Goal: Complete application form: Complete application form

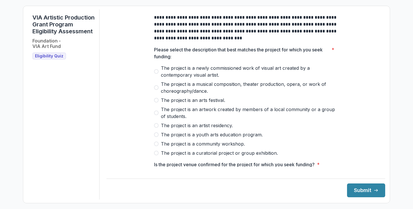
click at [155, 128] on span at bounding box center [156, 125] width 5 height 5
click at [156, 155] on span at bounding box center [156, 153] width 5 height 5
click at [157, 128] on span at bounding box center [156, 125] width 5 height 5
click at [358, 190] on button "Submit" at bounding box center [366, 190] width 38 height 14
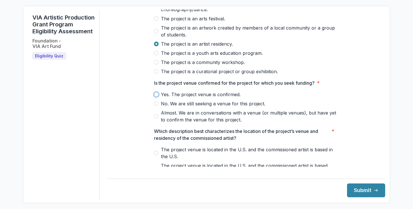
scroll to position [85, 0]
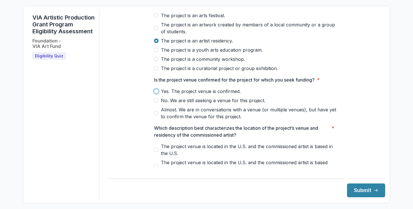
click at [286, 101] on div "Yes. The project venue is confirmed. No. We are still seeking a venue for this …" at bounding box center [246, 104] width 184 height 32
click at [156, 94] on span at bounding box center [156, 91] width 5 height 5
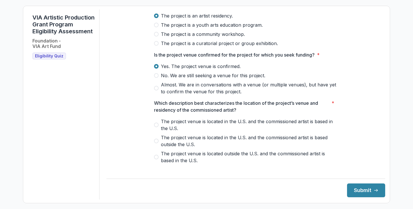
scroll to position [110, 0]
click at [156, 159] on span at bounding box center [156, 156] width 5 height 5
click at [359, 194] on button "Submit" at bounding box center [366, 190] width 38 height 14
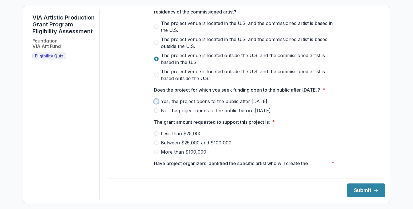
scroll to position [209, 0]
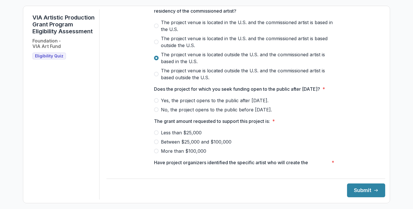
click at [309, 125] on span "The grant amount requested to support this project is: *" at bounding box center [244, 121] width 180 height 7
click at [156, 103] on span at bounding box center [156, 100] width 5 height 5
click at [157, 144] on span at bounding box center [156, 141] width 5 height 5
click at [354, 193] on button "Submit" at bounding box center [366, 190] width 38 height 14
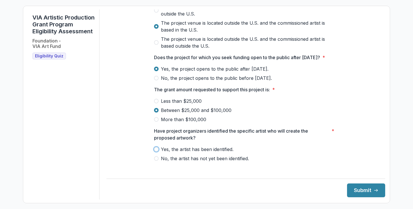
scroll to position [251, 0]
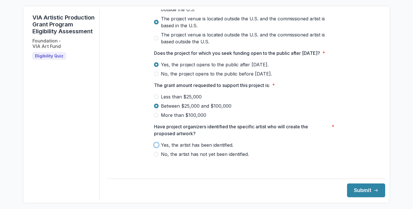
click at [285, 141] on div at bounding box center [246, 140] width 184 height 2
click at [156, 147] on span at bounding box center [156, 145] width 5 height 5
click at [354, 189] on button "Submit" at bounding box center [366, 190] width 38 height 14
